Goal: Task Accomplishment & Management: Manage account settings

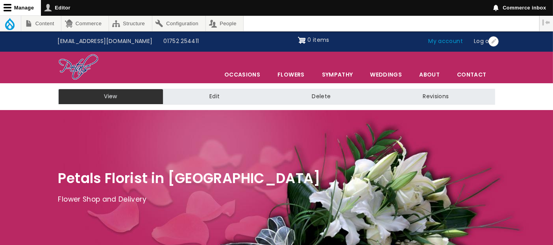
click at [453, 39] on link "My account" at bounding box center [446, 41] width 46 height 15
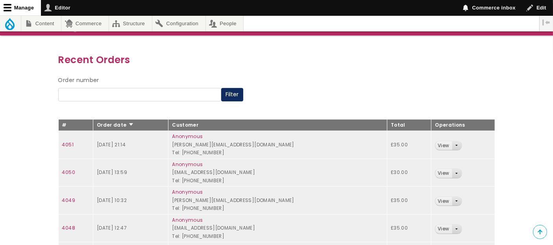
scroll to position [87, 0]
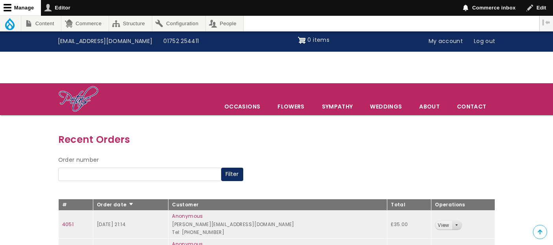
scroll to position [87, 0]
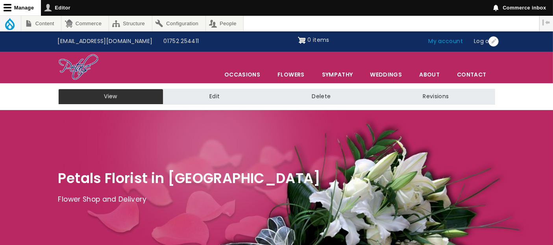
click at [451, 44] on link "My account" at bounding box center [446, 41] width 46 height 15
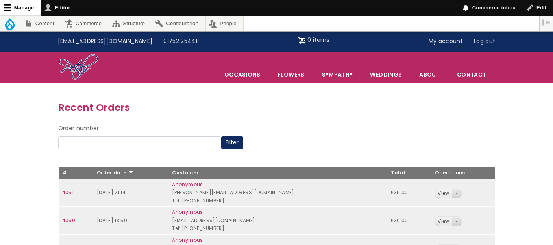
scroll to position [131, 0]
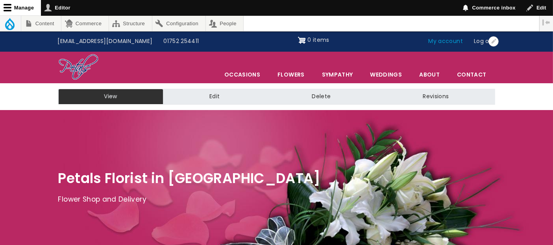
click at [436, 41] on link "My account" at bounding box center [446, 41] width 46 height 15
